Goal: Information Seeking & Learning: Check status

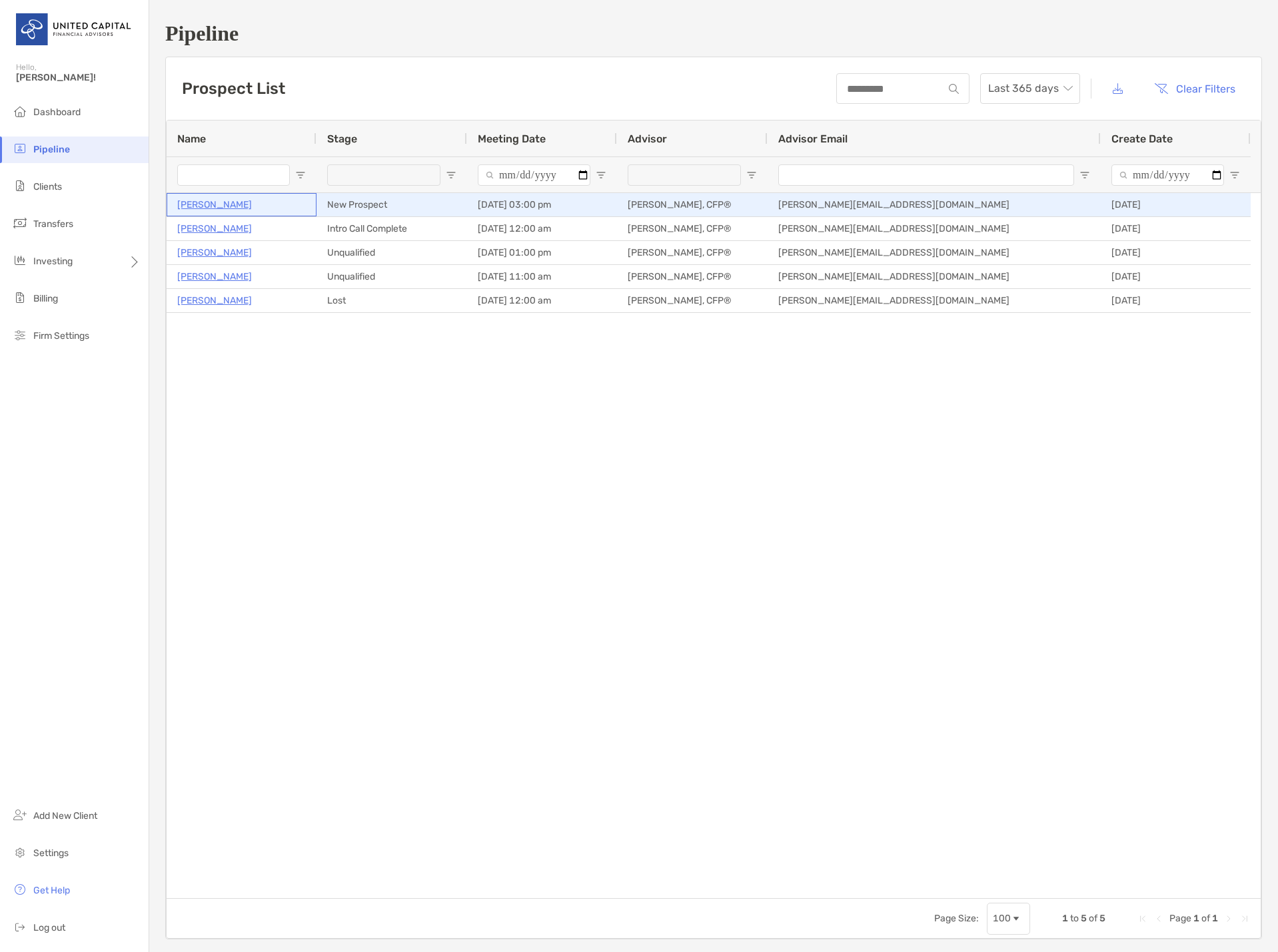
click at [201, 208] on p "[PERSON_NAME]" at bounding box center [215, 205] width 74 height 17
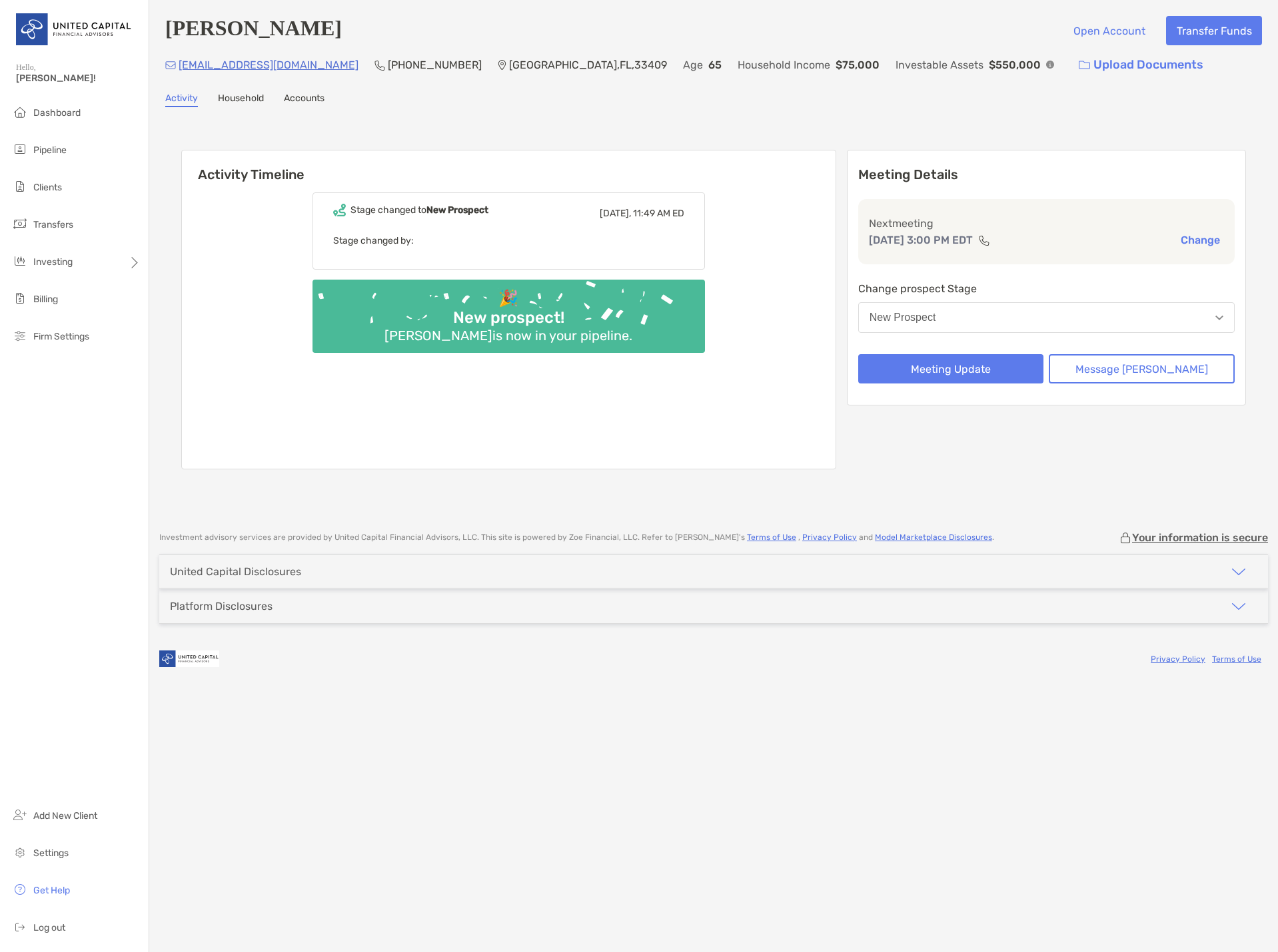
click at [652, 438] on div "Stage changed to New Prospect Today, 11:49 AM ED Stage changed by: 🎉 New prospe…" at bounding box center [509, 325] width 654 height 286
drag, startPoint x: 248, startPoint y: 104, endPoint x: 297, endPoint y: 99, distance: 49.3
click at [248, 104] on link "Household" at bounding box center [240, 100] width 46 height 15
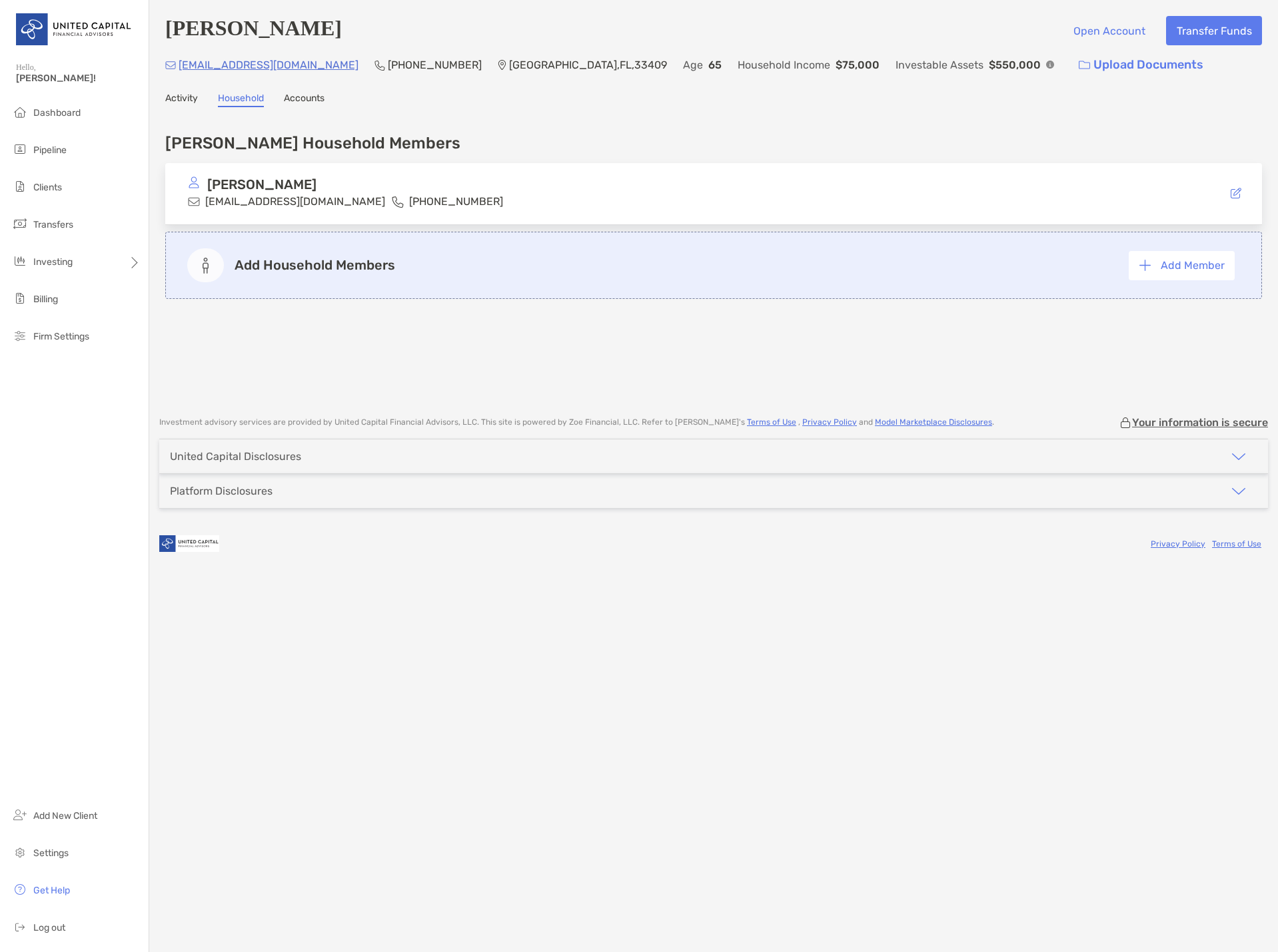
click at [302, 99] on link "Accounts" at bounding box center [304, 100] width 41 height 15
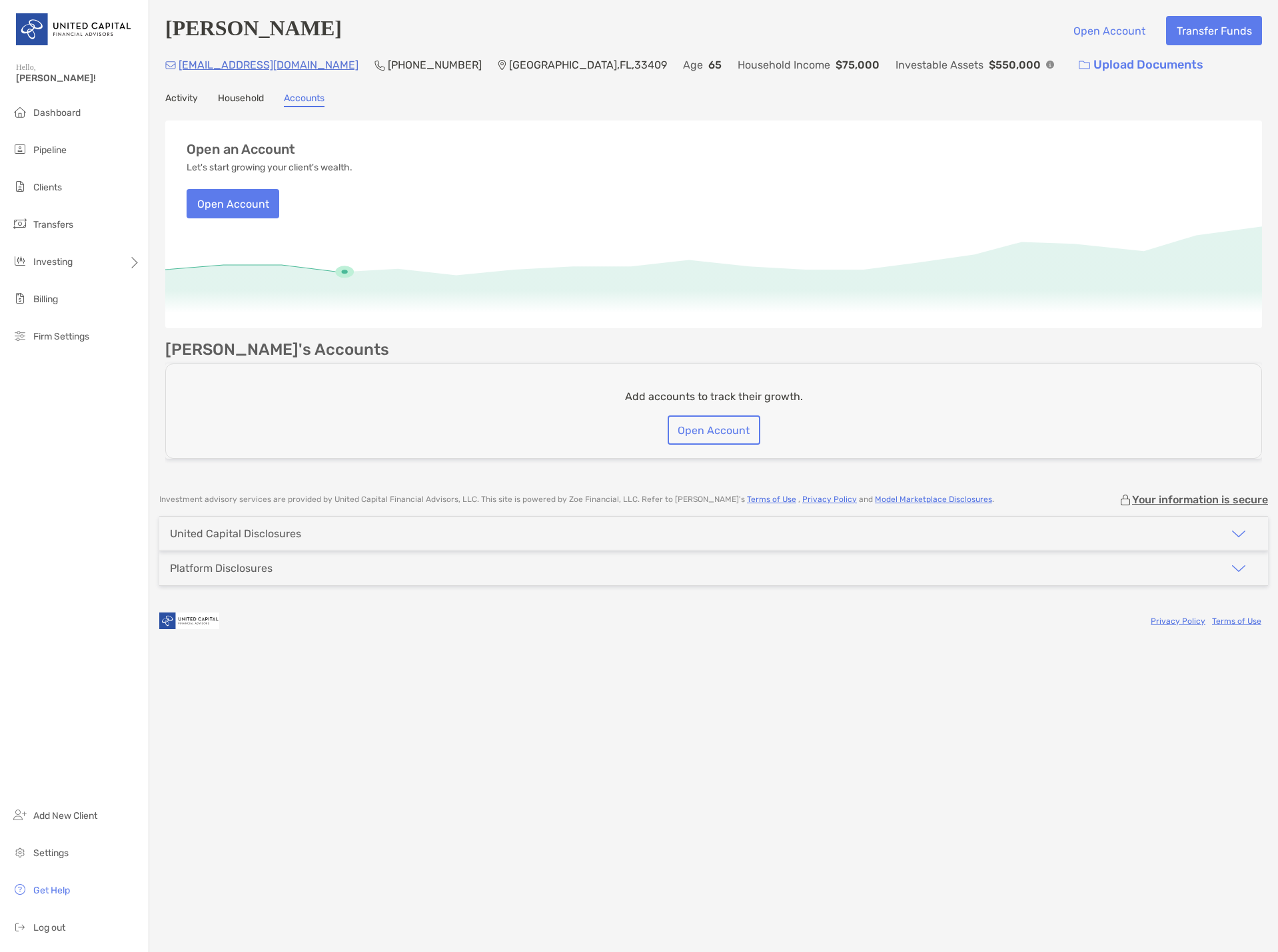
click at [187, 99] on link "Activity" at bounding box center [181, 100] width 33 height 15
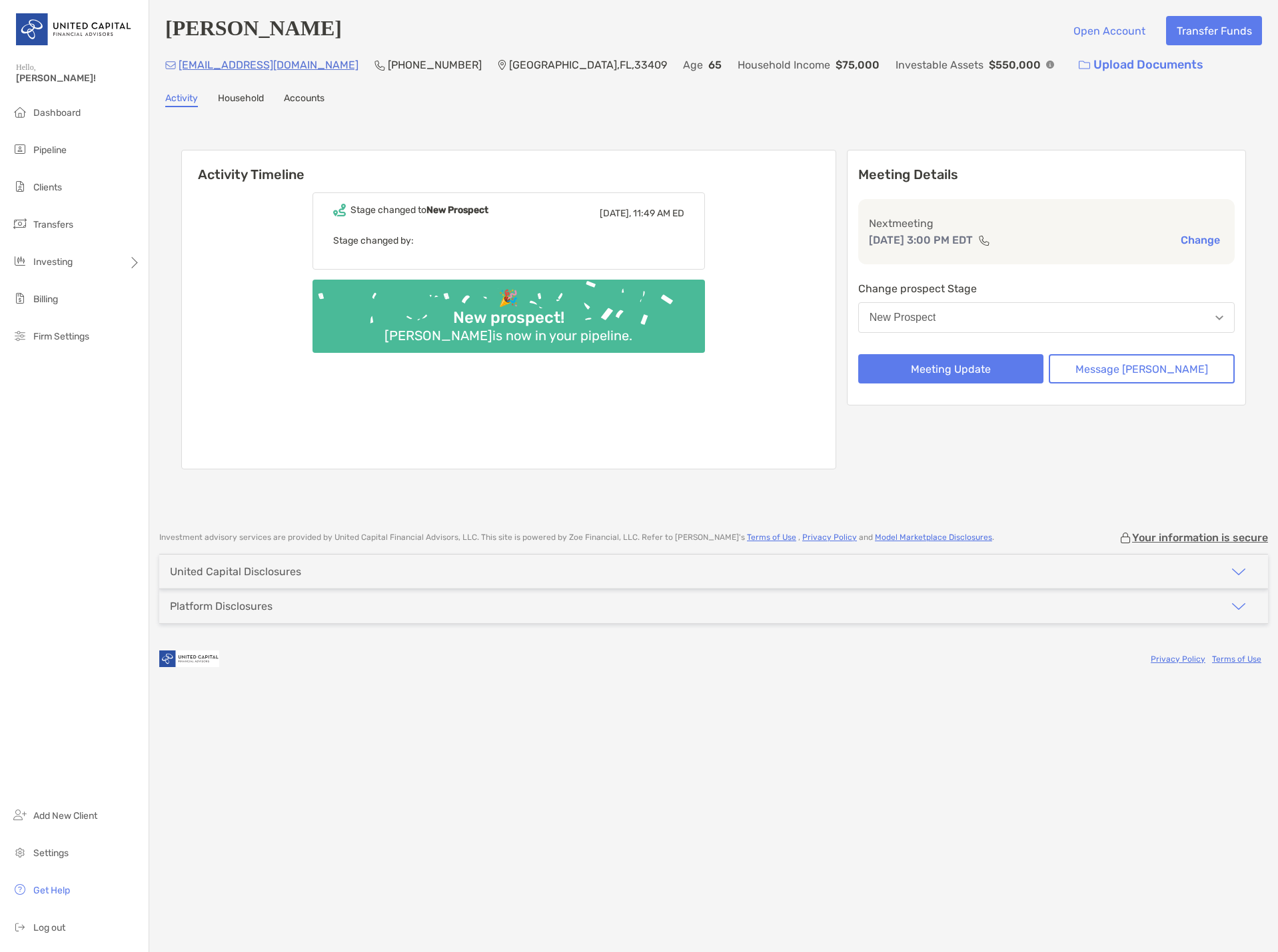
click at [250, 316] on div "Stage changed to New Prospect Today, 11:49 AM ED Stage changed by: 🎉 New prospe…" at bounding box center [509, 325] width 654 height 286
click at [213, 340] on div "Stage changed to New Prospect Today, 11:49 AM ED Stage changed by: 🎉 New prospe…" at bounding box center [509, 325] width 654 height 286
